Goal: Task Accomplishment & Management: Use online tool/utility

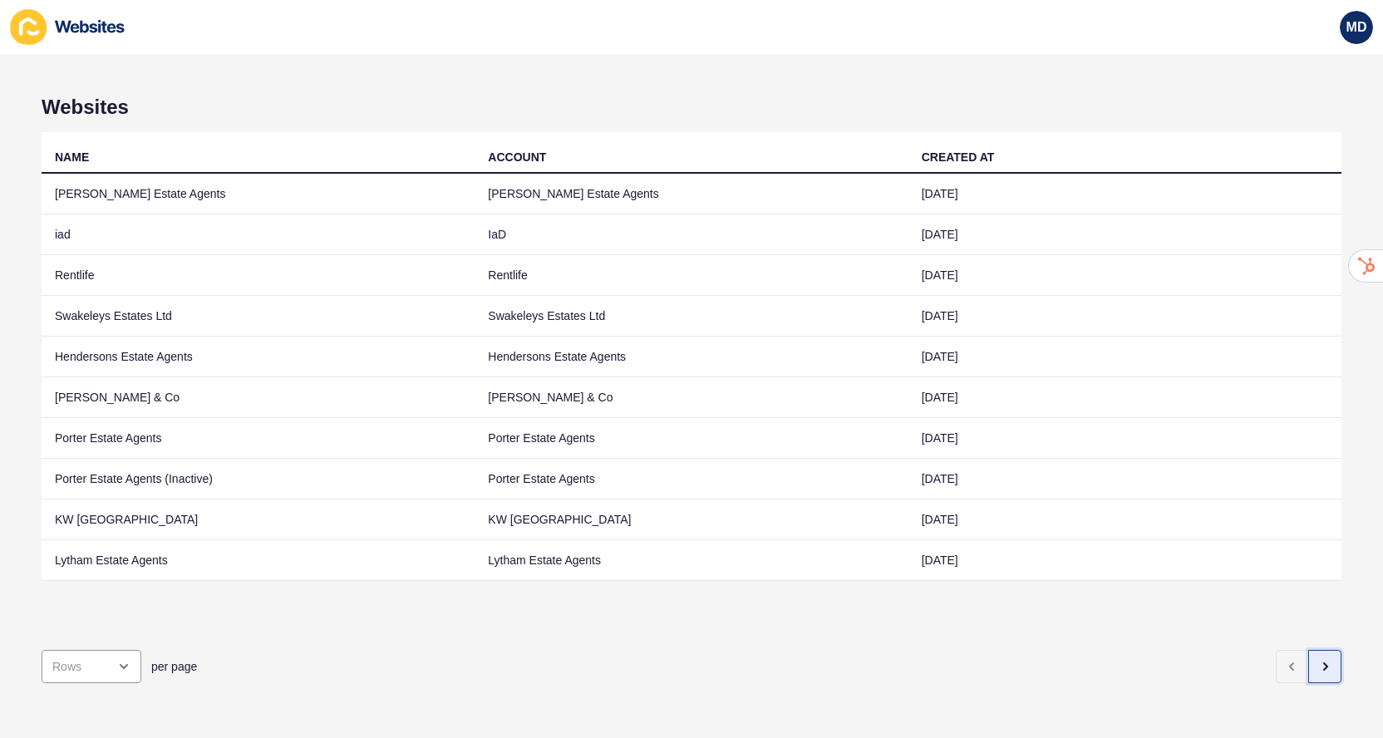
click at [1323, 657] on button "button" at bounding box center [1324, 666] width 33 height 33
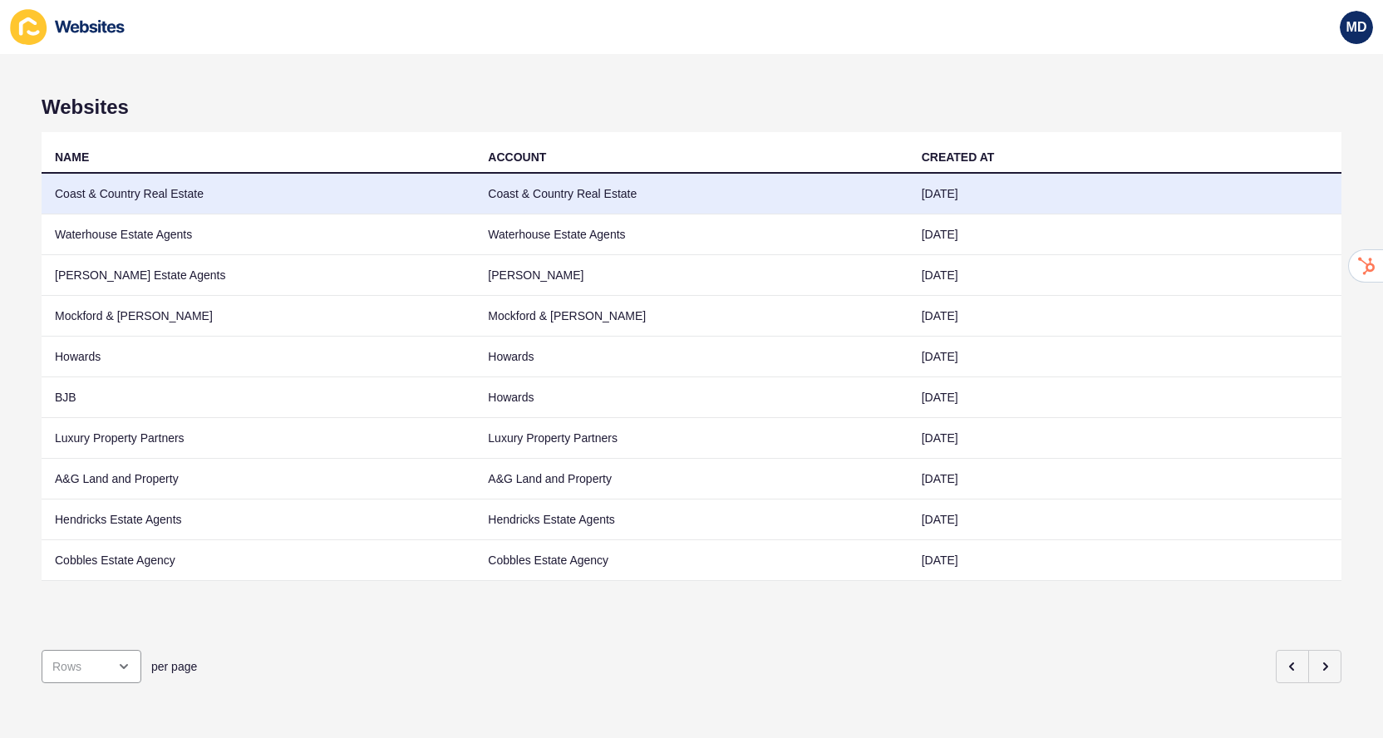
click at [1018, 198] on td "[DATE]" at bounding box center [1125, 194] width 433 height 41
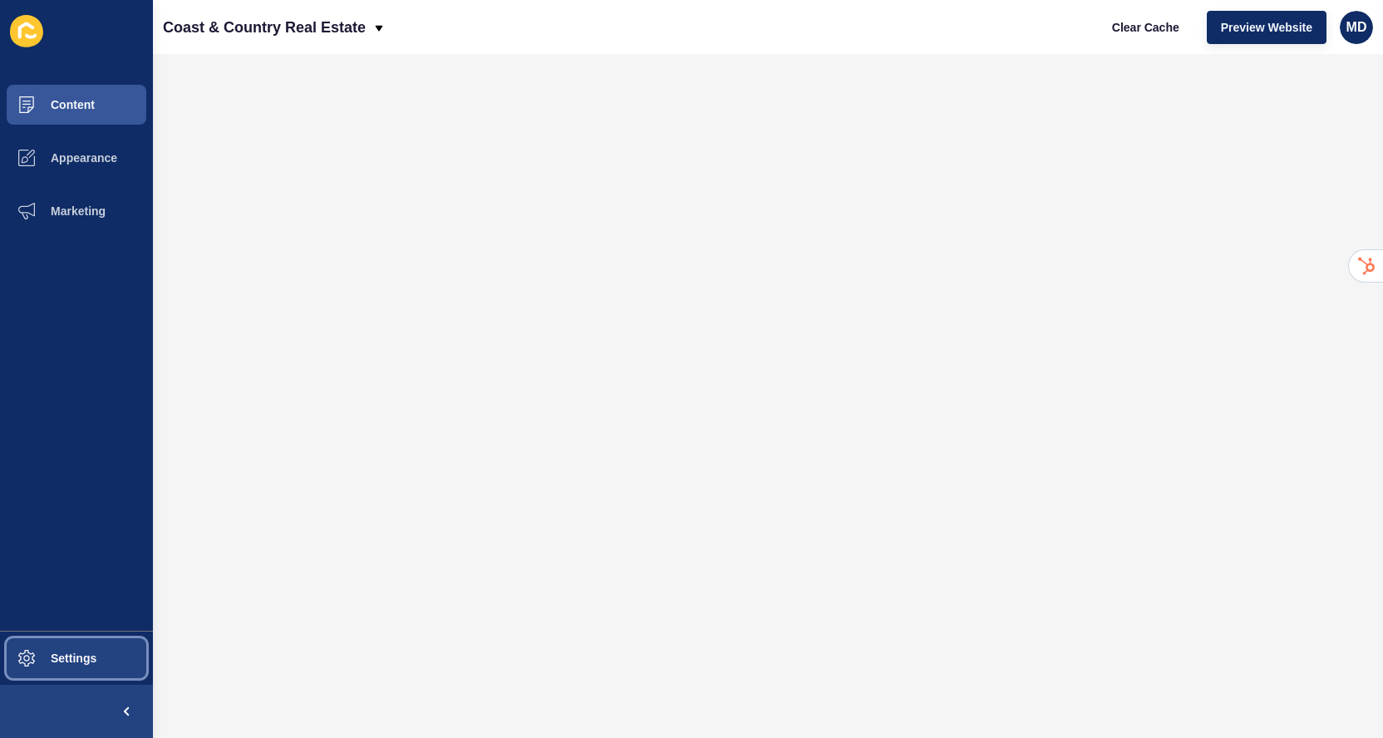
click at [52, 652] on span "Settings" at bounding box center [47, 658] width 99 height 13
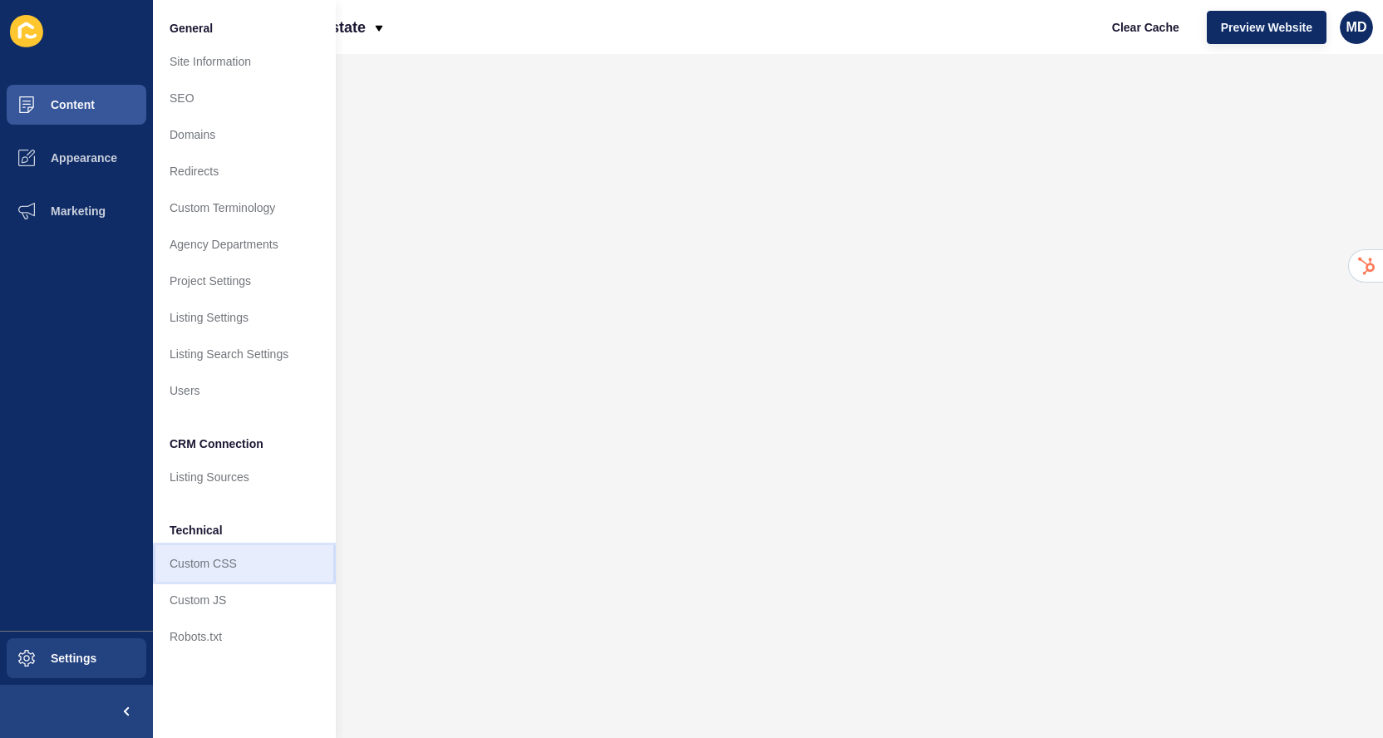
click at [209, 574] on link "Custom CSS" at bounding box center [244, 563] width 183 height 37
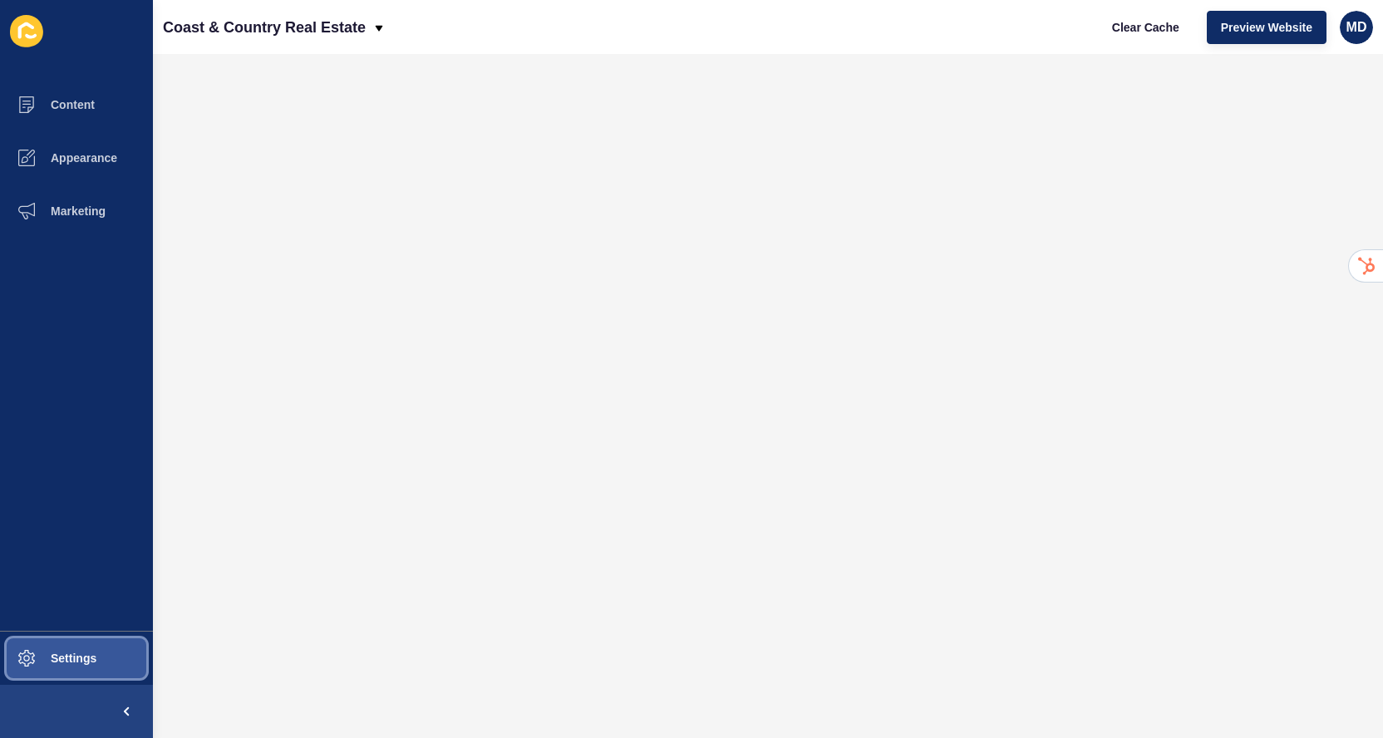
click at [89, 632] on button "Settings" at bounding box center [76, 658] width 153 height 53
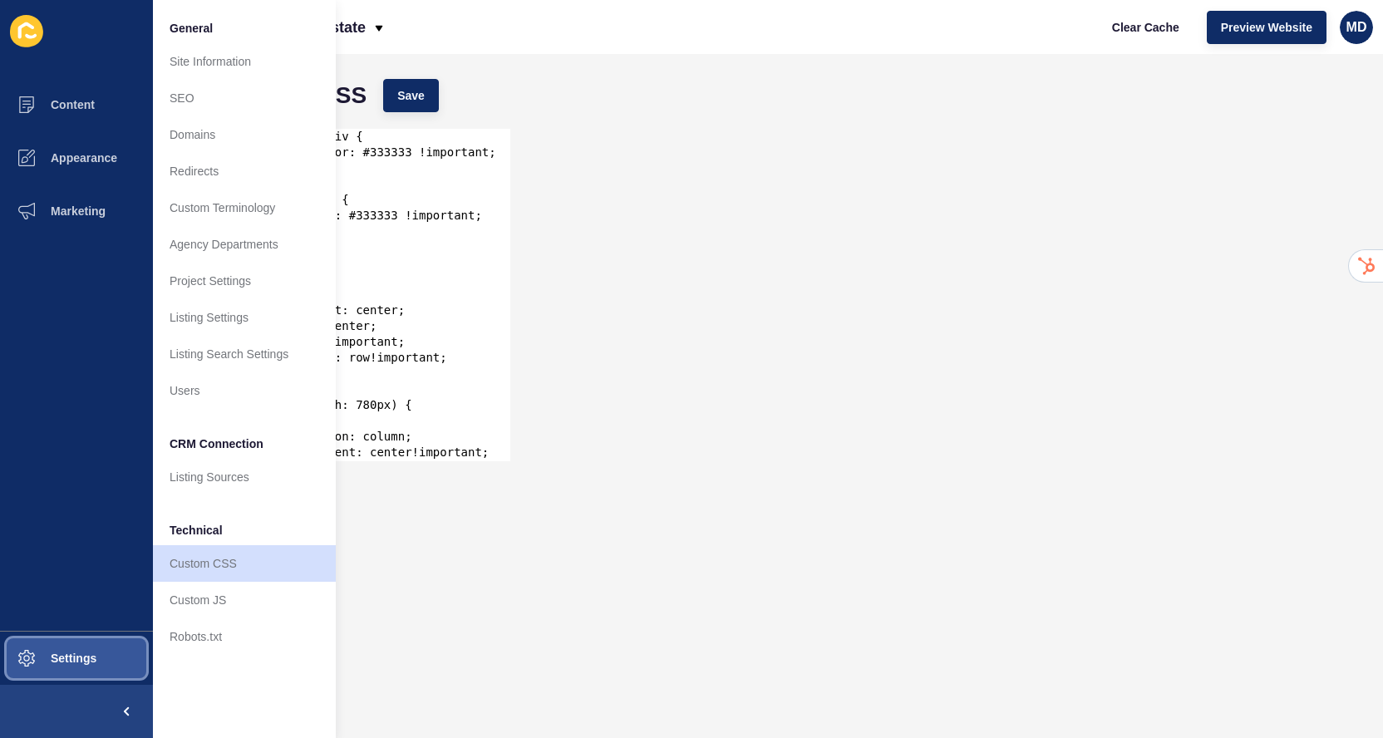
click at [81, 659] on span "Settings" at bounding box center [47, 658] width 99 height 13
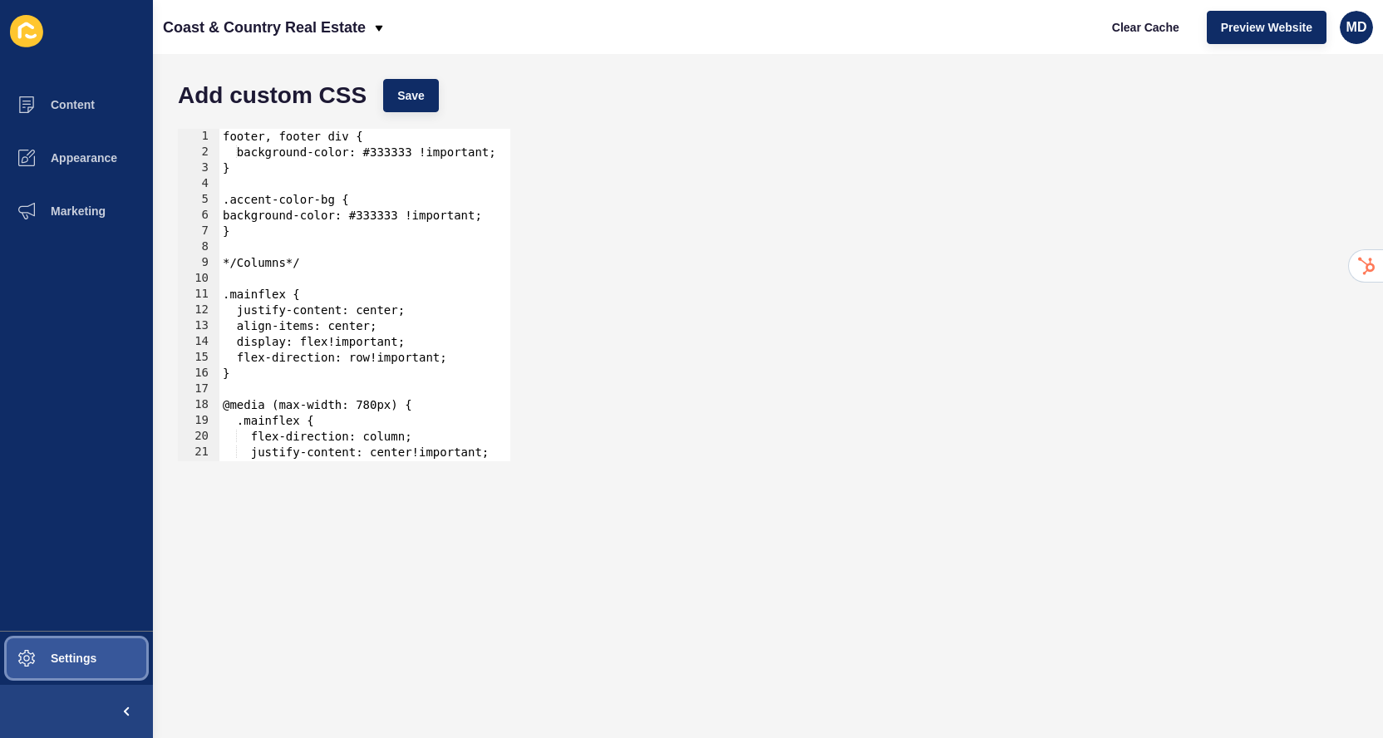
click at [82, 659] on span "Settings" at bounding box center [47, 658] width 99 height 13
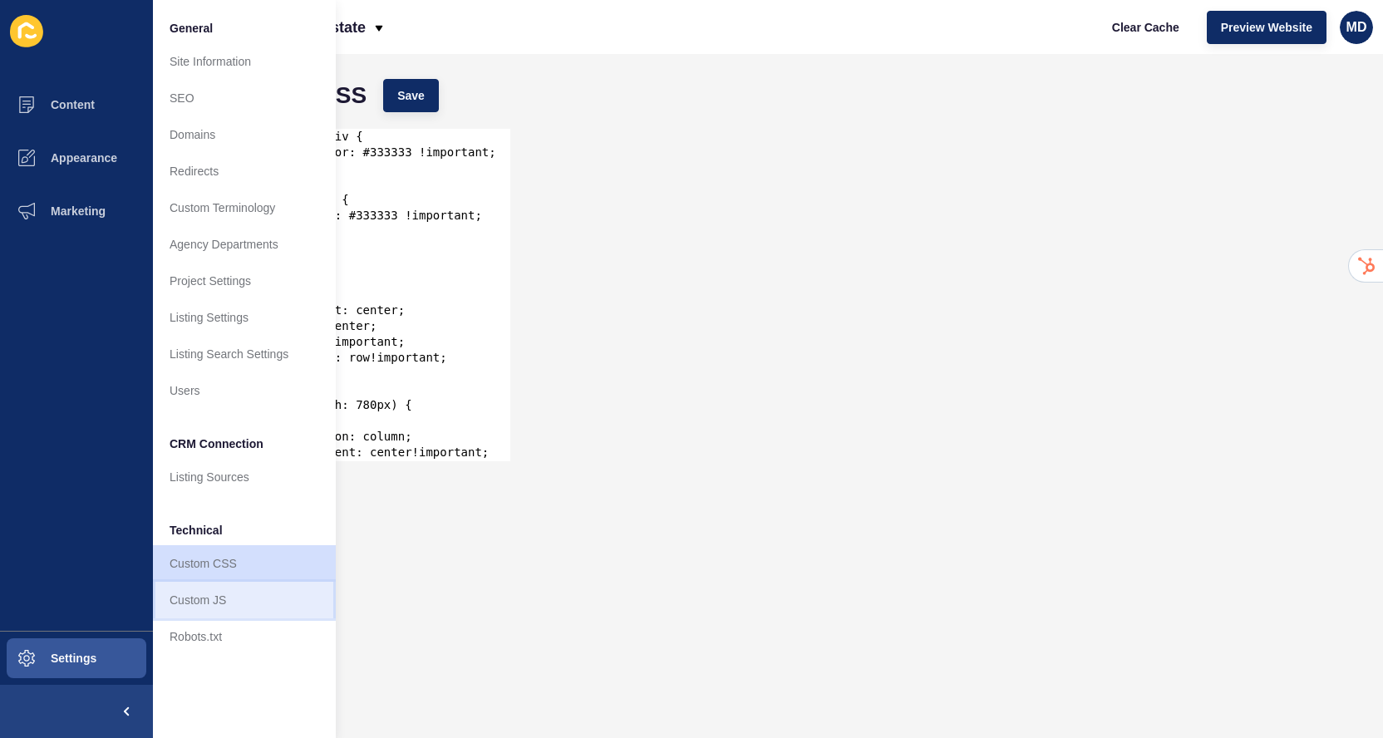
click at [180, 600] on link "Custom JS" at bounding box center [244, 600] width 183 height 37
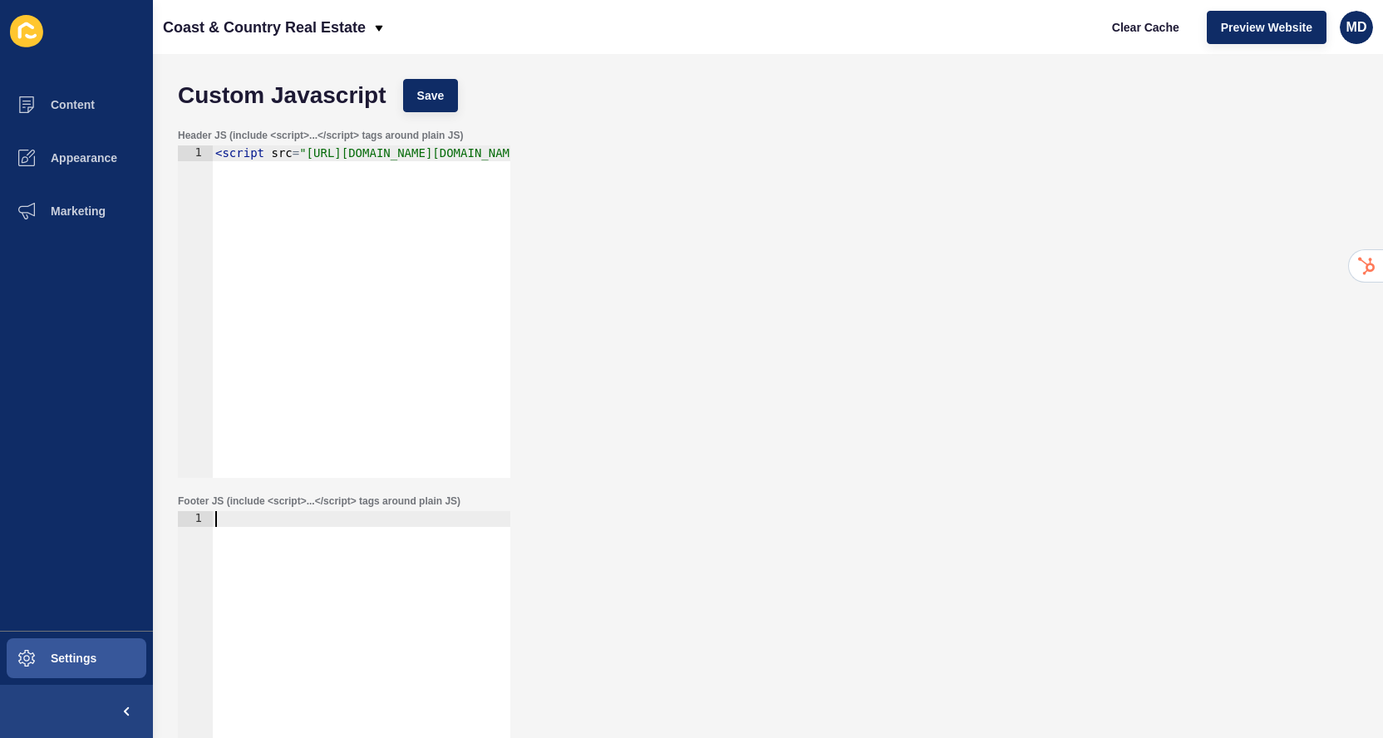
click at [260, 521] on div at bounding box center [361, 693] width 298 height 364
paste textarea "<div class="elfsight-app-5a3b6944-3c3b-4038-9811-1b44b56eae2e" data-elfsight-ap…"
type textarea "<div class="elfsight-app-5a3b6944-3c3b-4038-9811-1b44b56eae2e" data-elfsight-ap…"
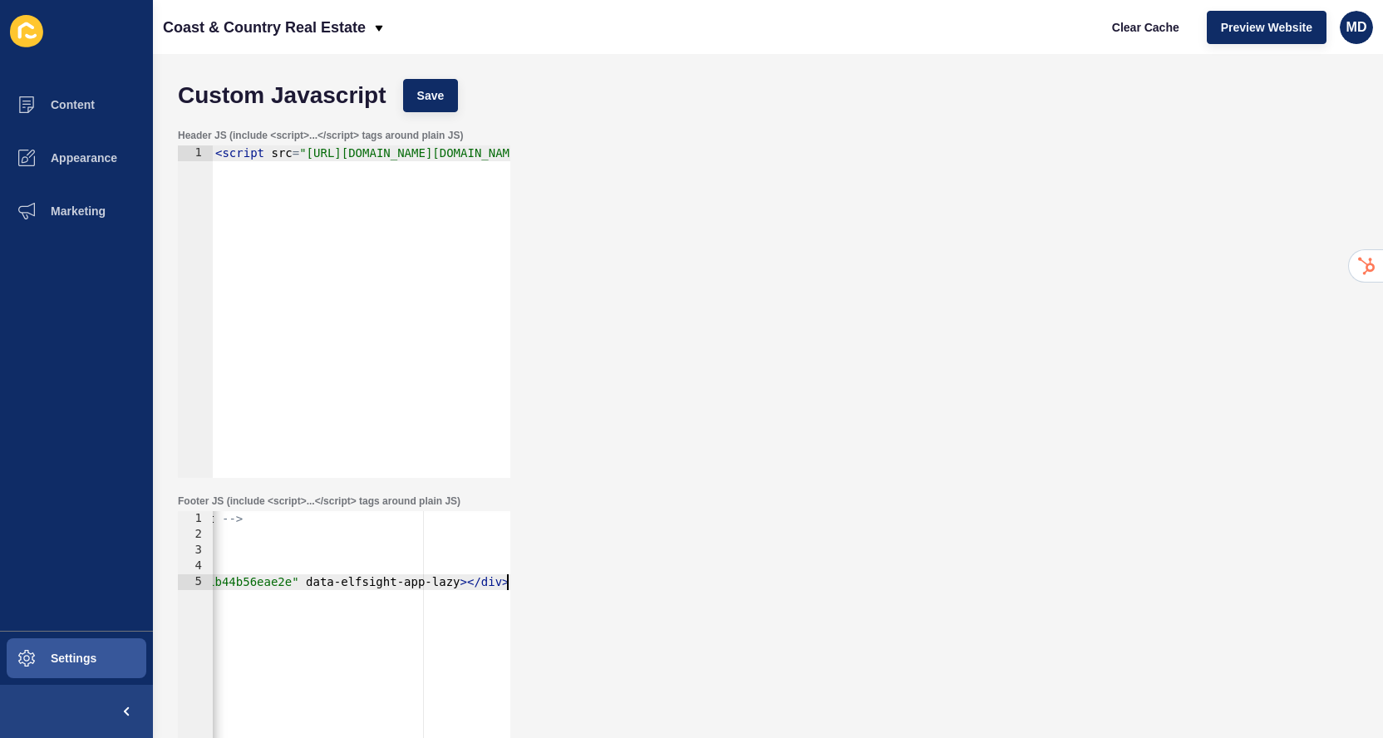
scroll to position [0, 351]
click at [435, 86] on button "Save" at bounding box center [431, 95] width 56 height 33
click at [1123, 34] on span "Clear Cache" at bounding box center [1145, 27] width 67 height 17
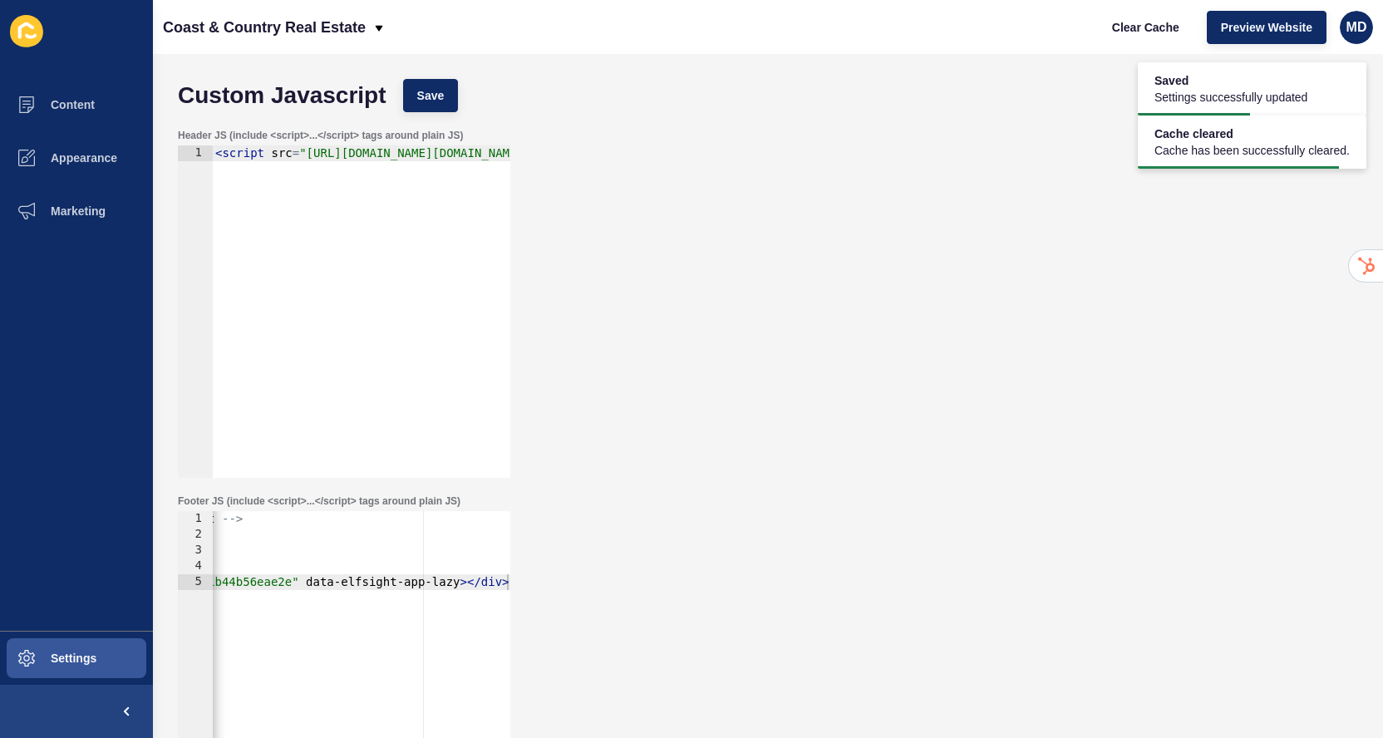
click at [1205, 40] on div "Clear Cache Preview Website MD" at bounding box center [1235, 27] width 288 height 47
click at [1226, 26] on span "Preview Website" at bounding box center [1266, 27] width 91 height 17
